Goal: Transaction & Acquisition: Purchase product/service

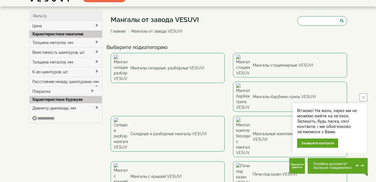
scroll to position [13, 0]
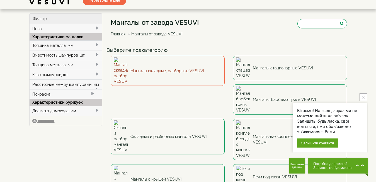
click at [170, 66] on link "Мангалы складные, разборные VESUVI" at bounding box center [168, 71] width 114 height 30
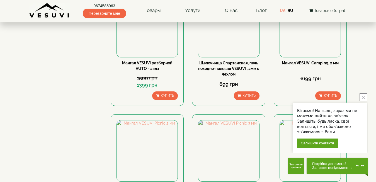
scroll to position [89, 0]
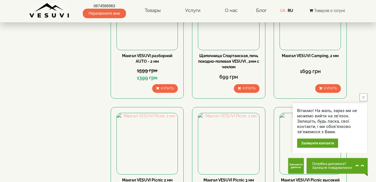
click at [363, 96] on button "close button" at bounding box center [363, 97] width 8 height 8
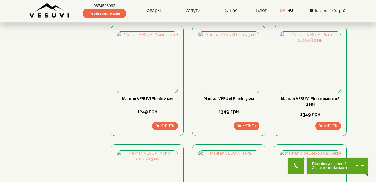
scroll to position [168, 0]
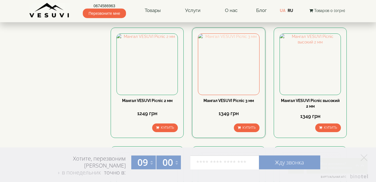
click at [228, 56] on img at bounding box center [228, 64] width 61 height 61
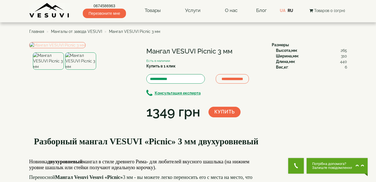
click at [79, 48] on img at bounding box center [57, 45] width 56 height 6
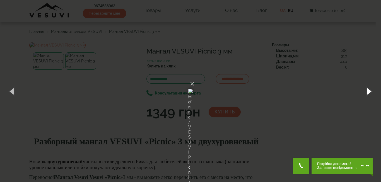
click at [367, 90] on button "button" at bounding box center [368, 91] width 25 height 31
click at [194, 78] on button "×" at bounding box center [192, 84] width 4 height 12
